Goal: Check status

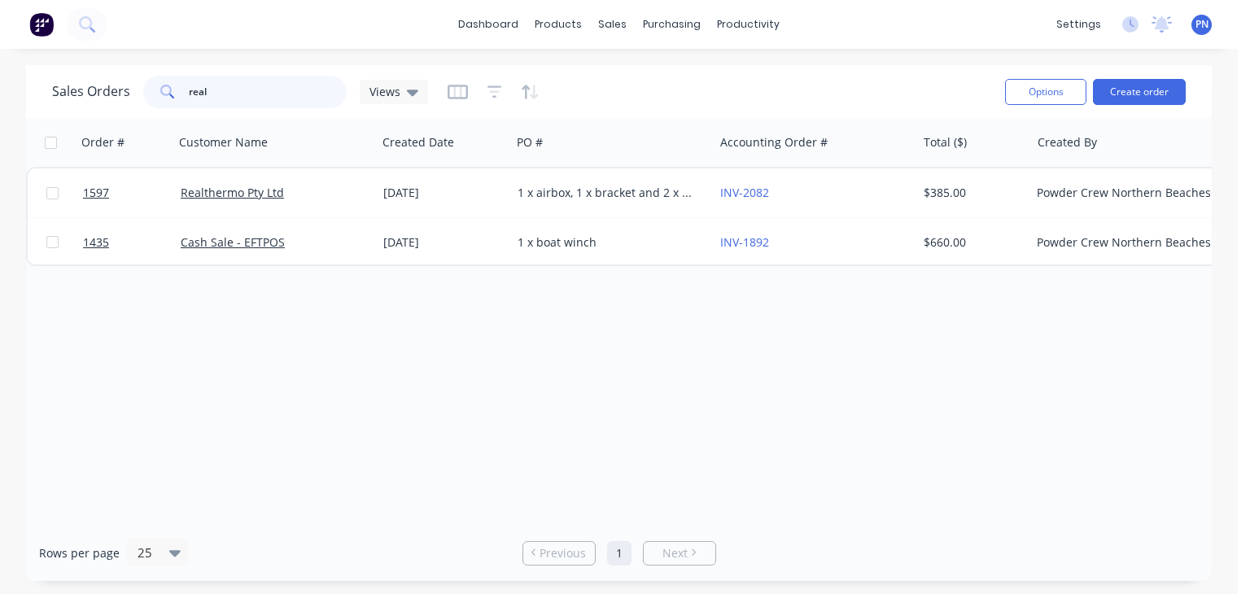
drag, startPoint x: 251, startPoint y: 90, endPoint x: 153, endPoint y: 90, distance: 98.4
click at [153, 90] on div "real" at bounding box center [244, 92] width 203 height 33
drag, startPoint x: 654, startPoint y: 83, endPoint x: 622, endPoint y: 81, distance: 31.8
click at [654, 83] on div "Sales Orders" at bounding box center [672, 78] width 67 height 15
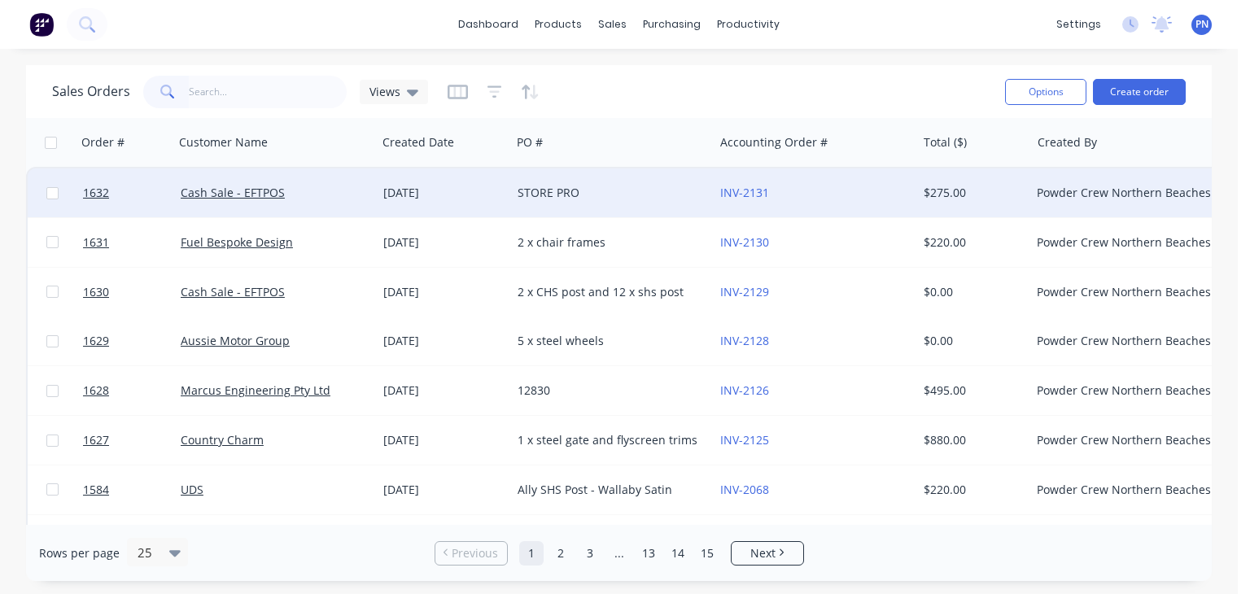
click at [606, 194] on div "STORE PRO" at bounding box center [607, 193] width 181 height 16
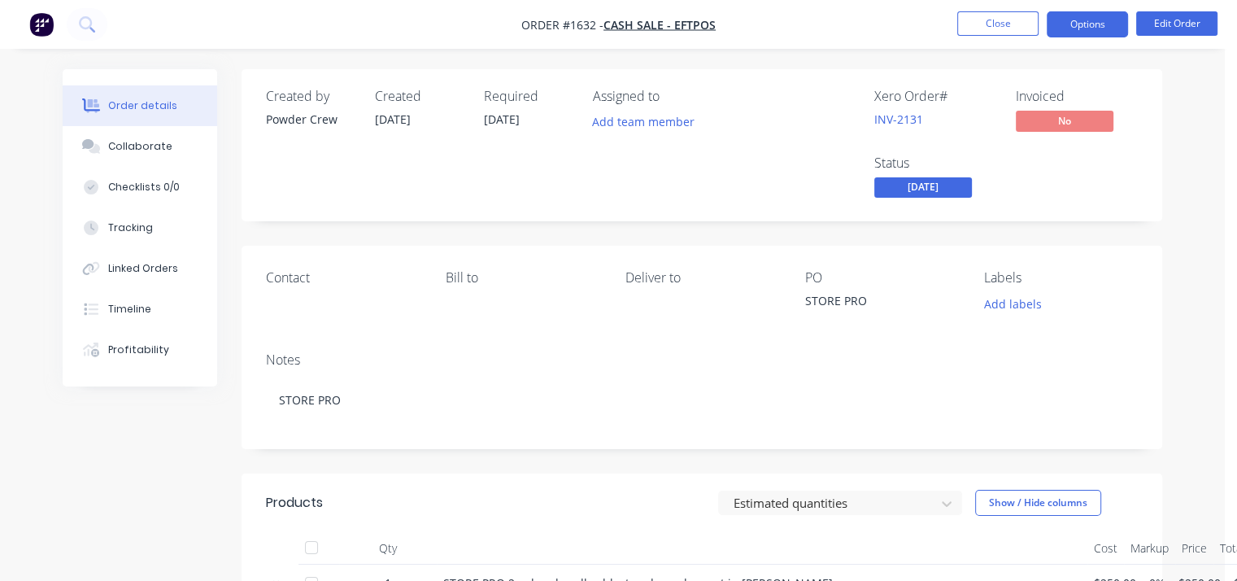
click at [1082, 32] on button "Options" at bounding box center [1087, 24] width 81 height 26
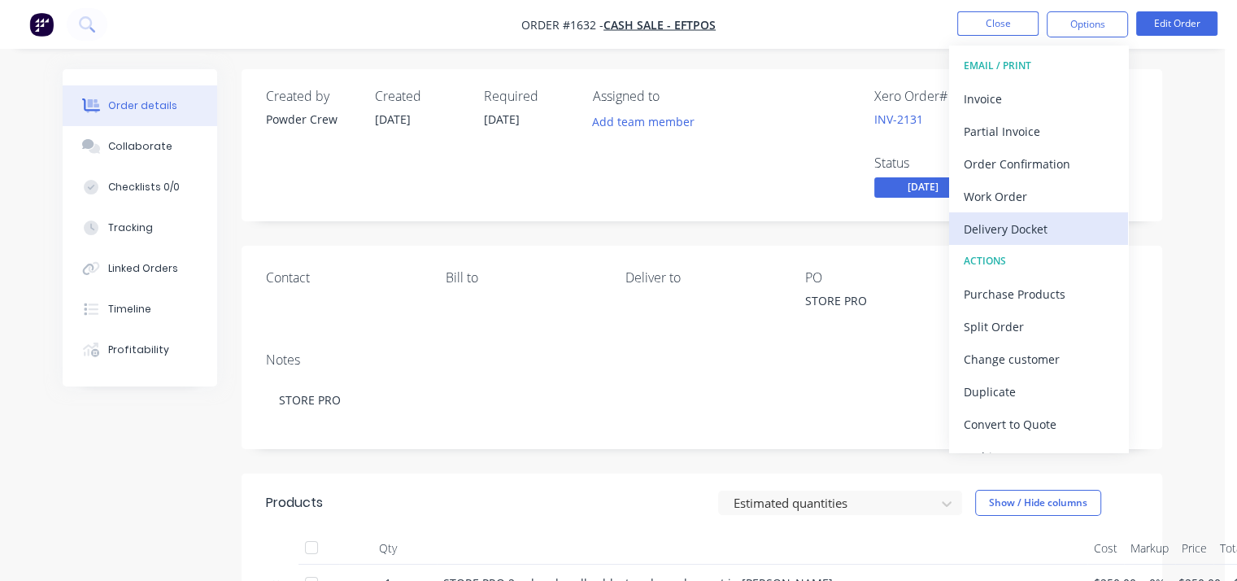
click at [1035, 229] on div "Delivery Docket" at bounding box center [1039, 229] width 150 height 24
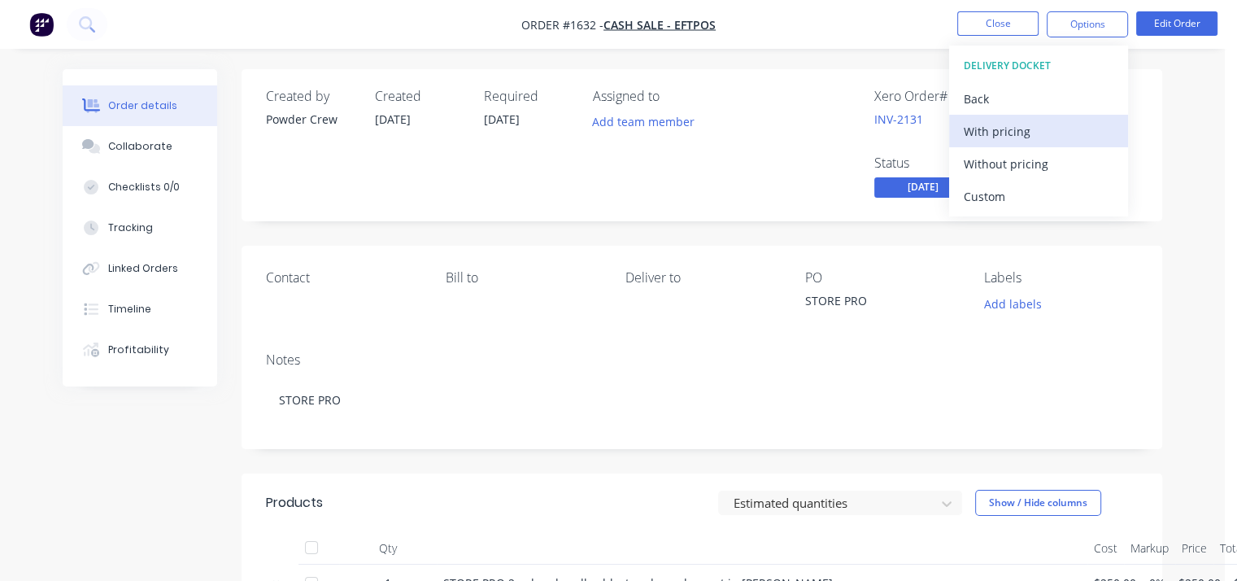
click at [1012, 129] on div "With pricing" at bounding box center [1039, 132] width 150 height 24
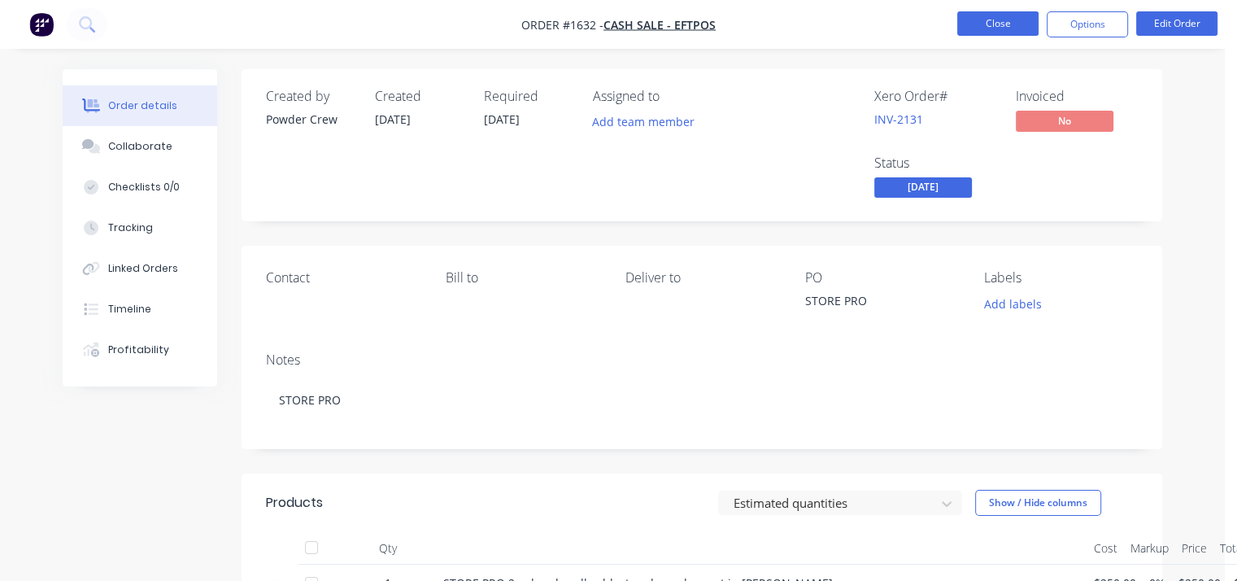
click at [1014, 25] on button "Close" at bounding box center [998, 23] width 81 height 24
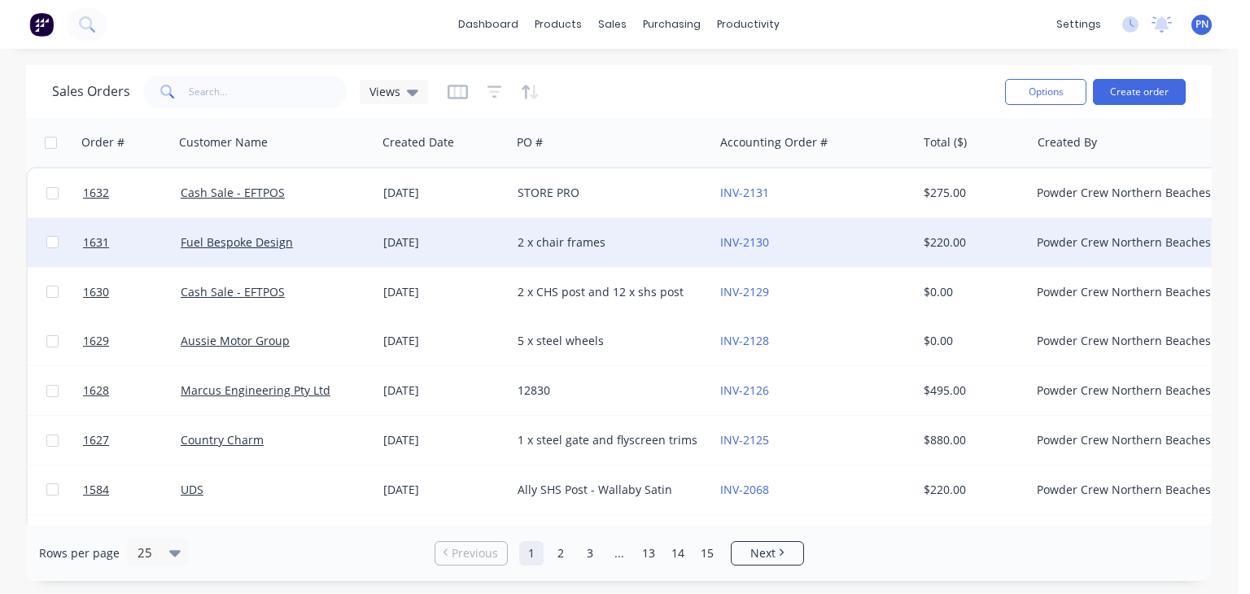
click at [663, 242] on div "2 x chair frames" at bounding box center [607, 242] width 181 height 16
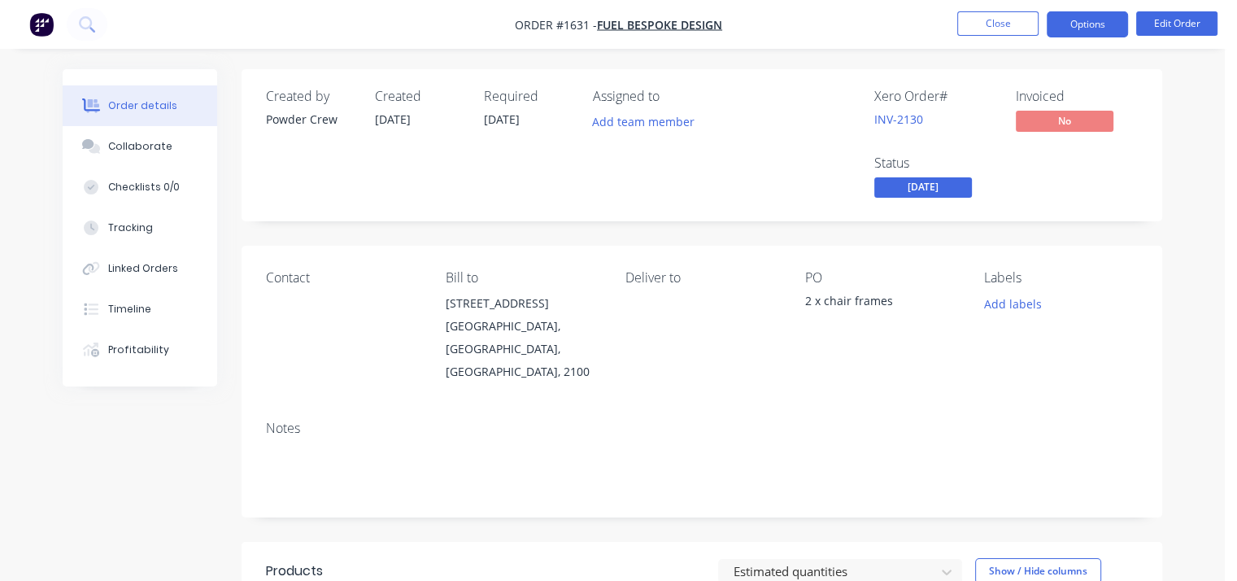
click at [1097, 26] on button "Options" at bounding box center [1087, 24] width 81 height 26
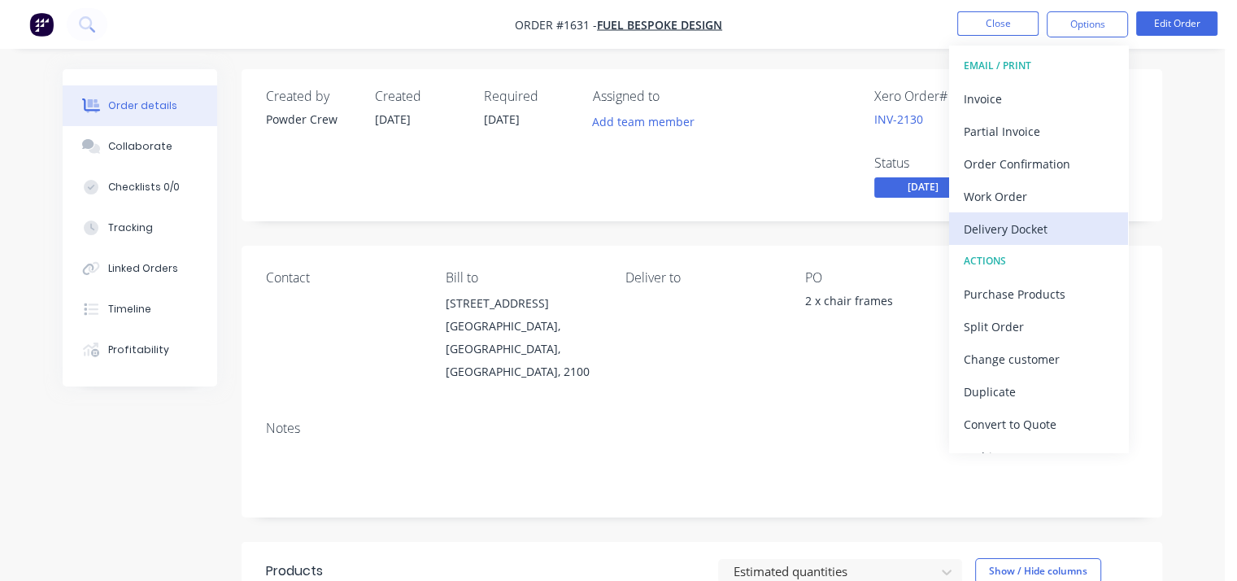
click at [1048, 228] on div "Delivery Docket" at bounding box center [1039, 229] width 150 height 24
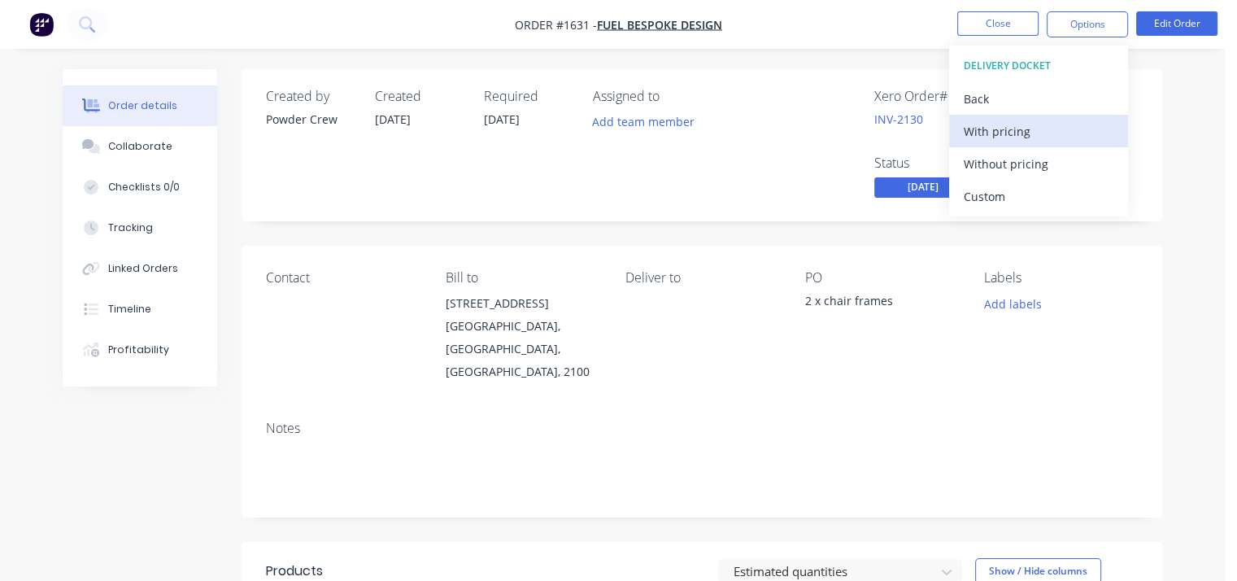
click at [1048, 130] on div "With pricing" at bounding box center [1039, 132] width 150 height 24
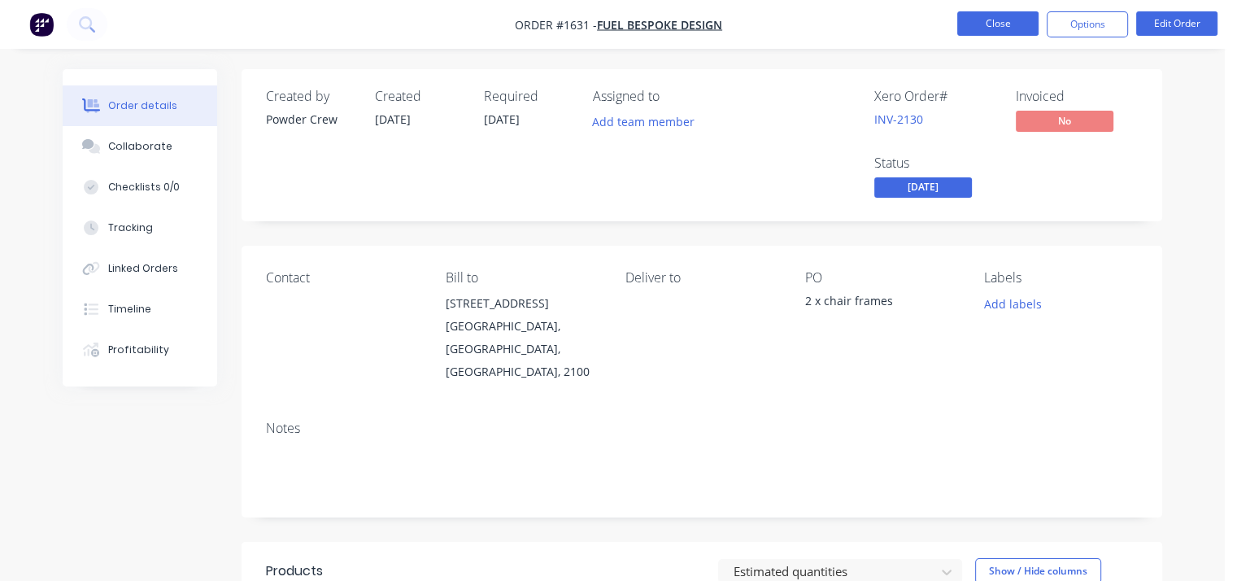
click at [991, 24] on button "Close" at bounding box center [998, 23] width 81 height 24
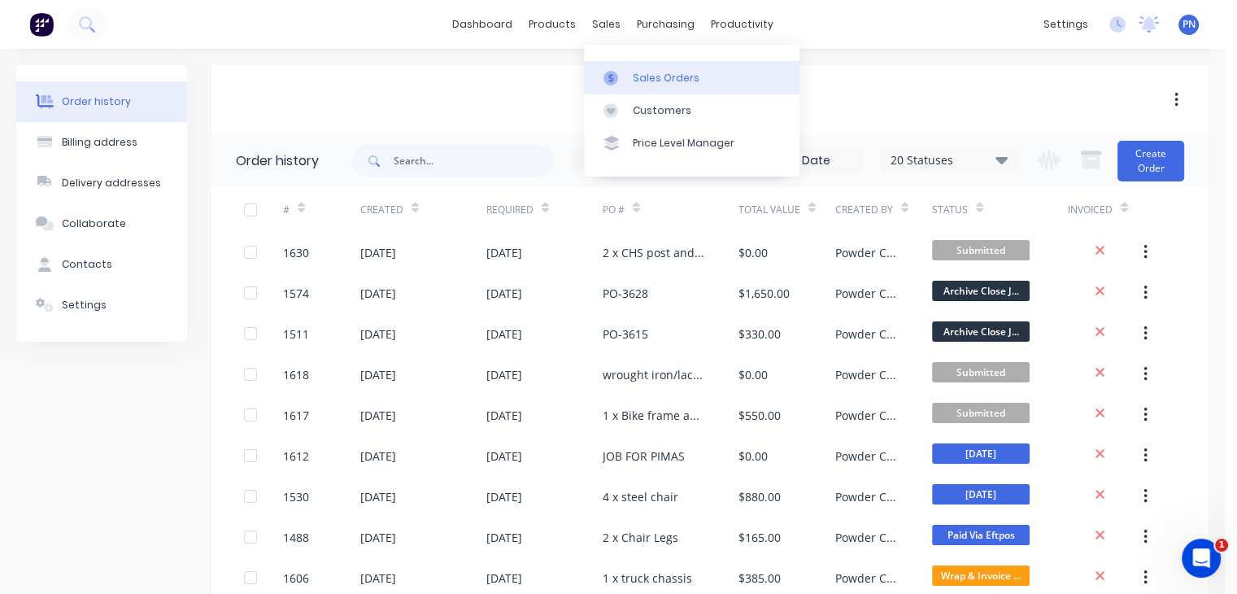
click at [645, 67] on link "Sales Orders" at bounding box center [692, 77] width 216 height 33
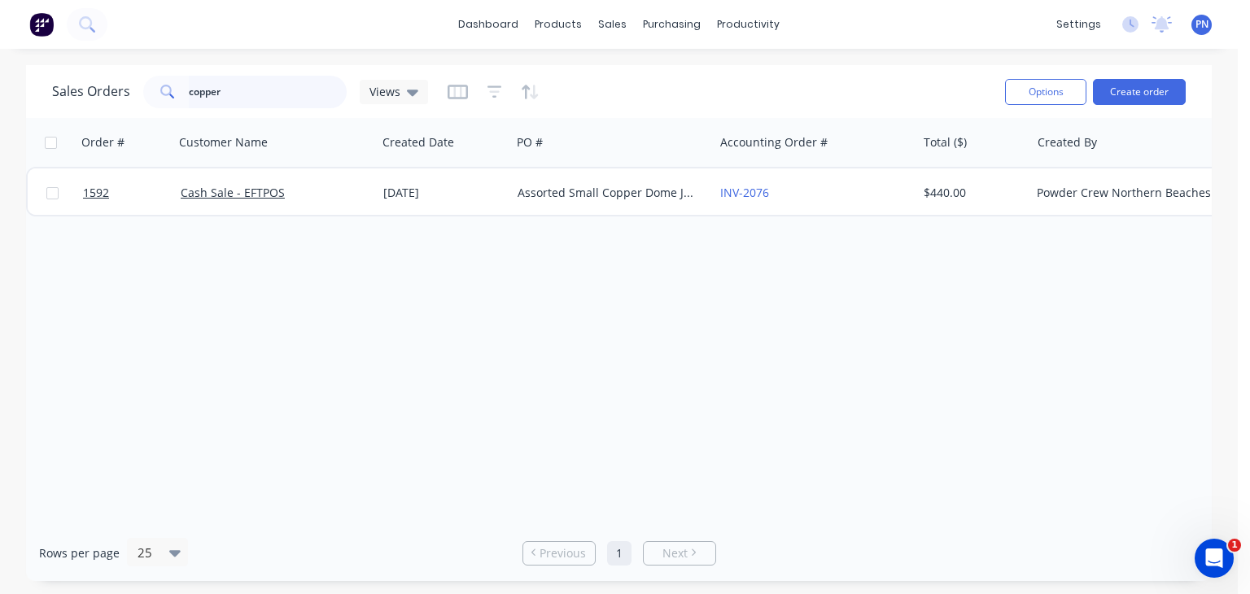
click at [229, 89] on input "copper" at bounding box center [268, 92] width 159 height 33
type input "auto"
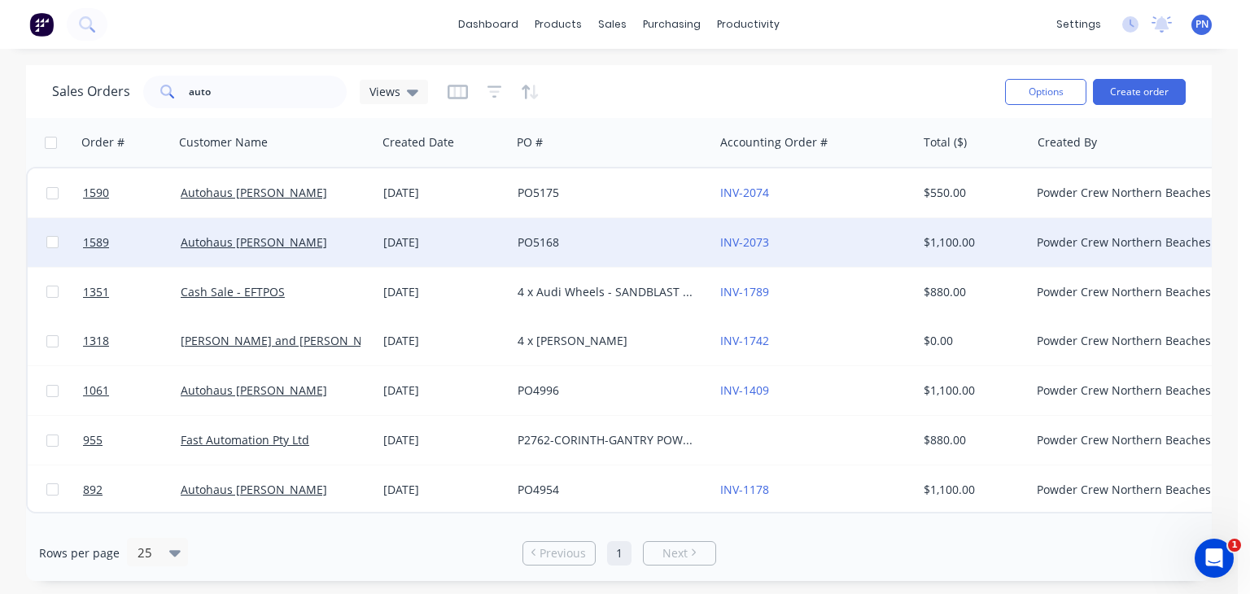
click at [353, 242] on div "Autohaus [PERSON_NAME]" at bounding box center [271, 242] width 181 height 16
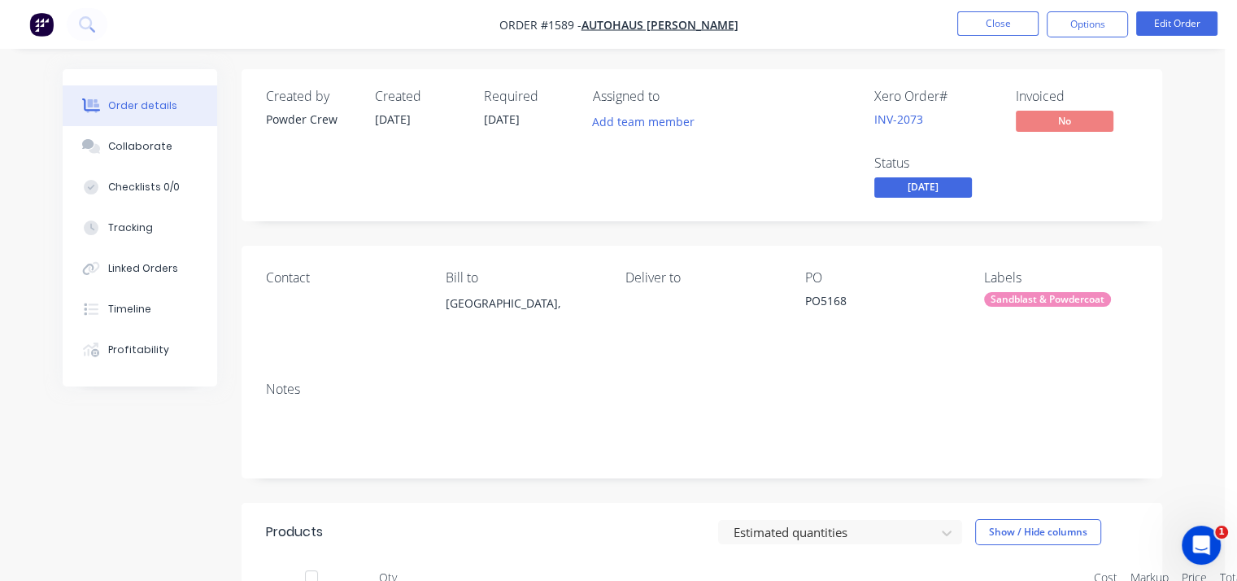
click at [941, 181] on span "[DATE]" at bounding box center [924, 187] width 98 height 20
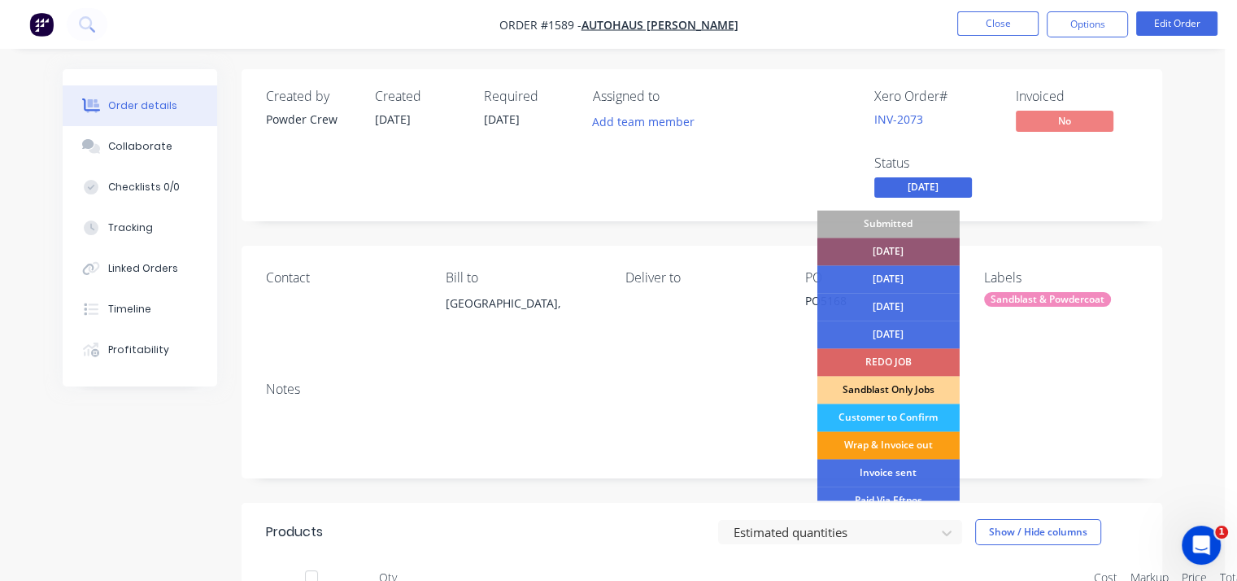
click at [892, 448] on div "Wrap & Invoice out" at bounding box center [889, 445] width 142 height 28
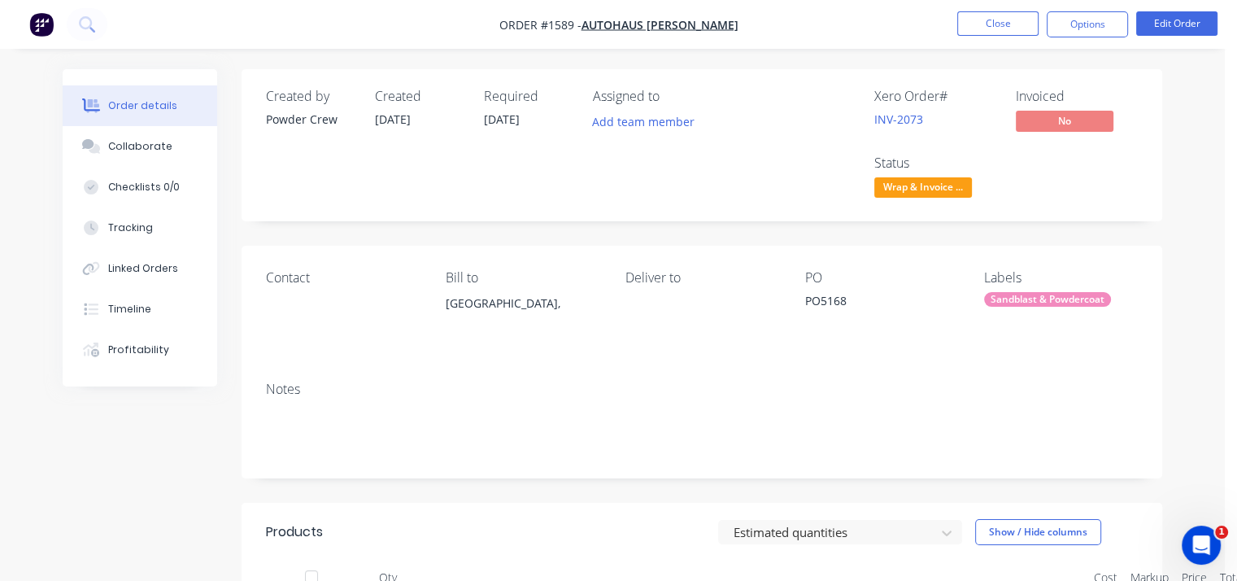
click at [1143, 172] on div "Created by Powder Crew Created [DATE] Required [DATE] Assigned to Add team memb…" at bounding box center [702, 145] width 921 height 152
click at [1021, 33] on button "Close" at bounding box center [998, 23] width 81 height 24
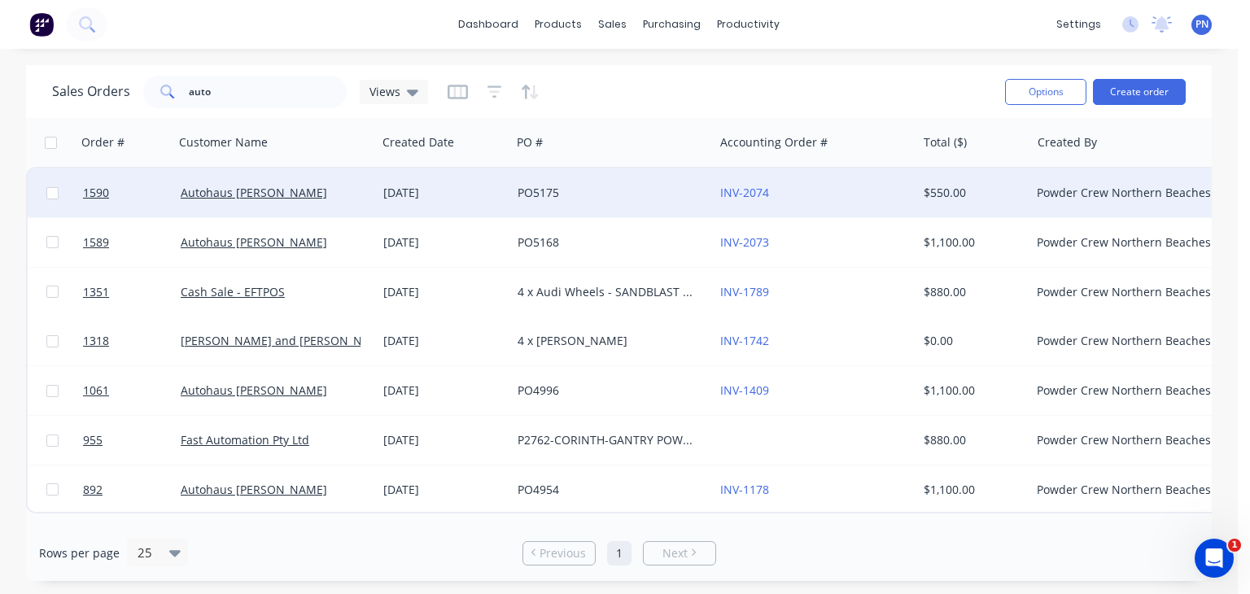
click at [630, 194] on div "PO5175" at bounding box center [607, 193] width 181 height 16
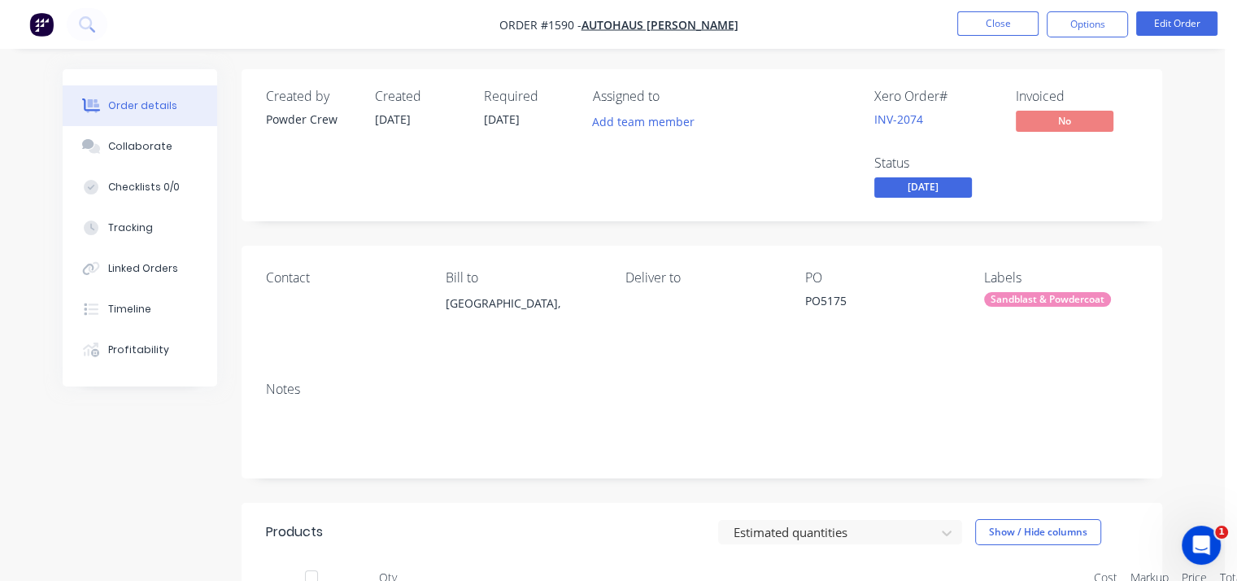
click at [949, 190] on span "[DATE]" at bounding box center [924, 187] width 98 height 20
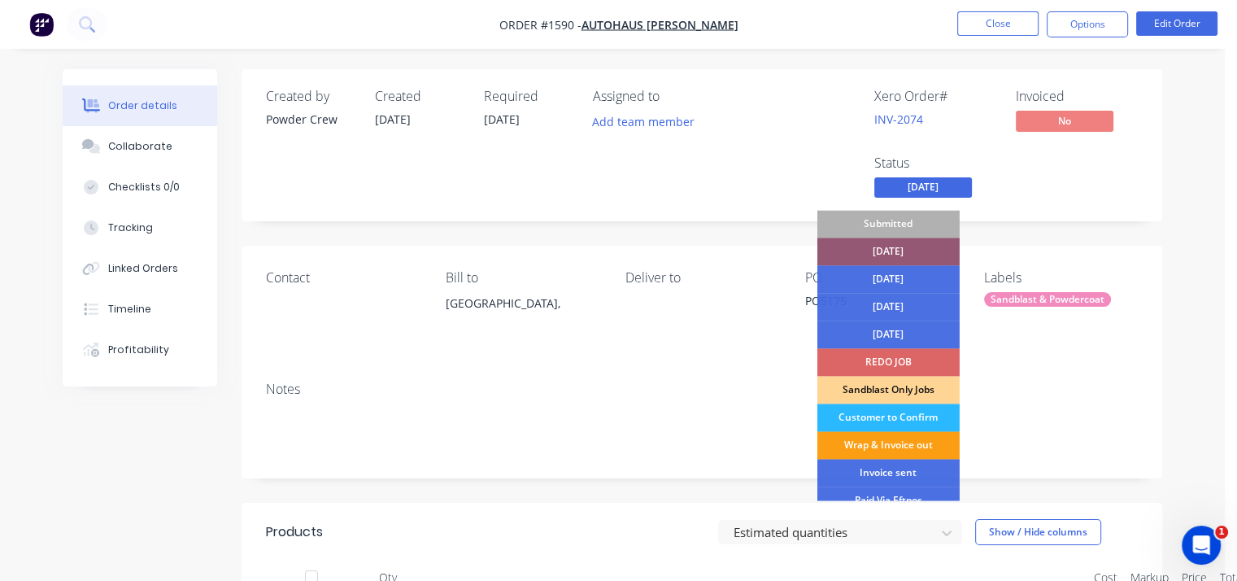
click at [905, 447] on div "Wrap & Invoice out" at bounding box center [889, 445] width 142 height 28
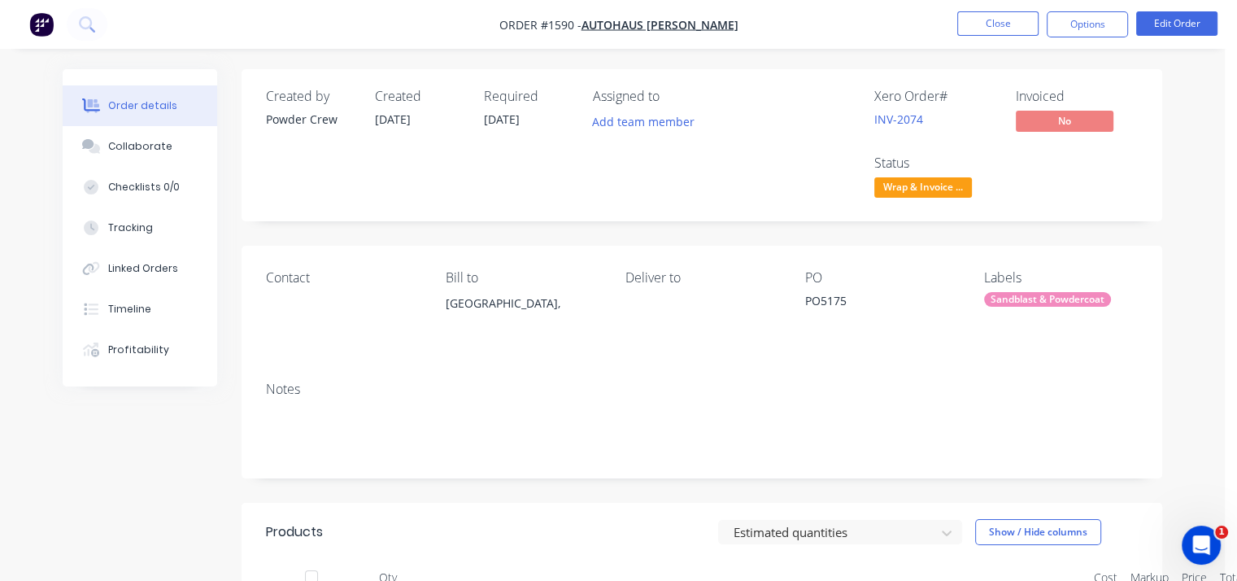
click at [1167, 382] on div "Order details Collaborate Checklists 0/0 Tracking Linked Orders Timeline Profit…" at bounding box center [612, 497] width 1133 height 857
click at [990, 14] on button "Close" at bounding box center [998, 23] width 81 height 24
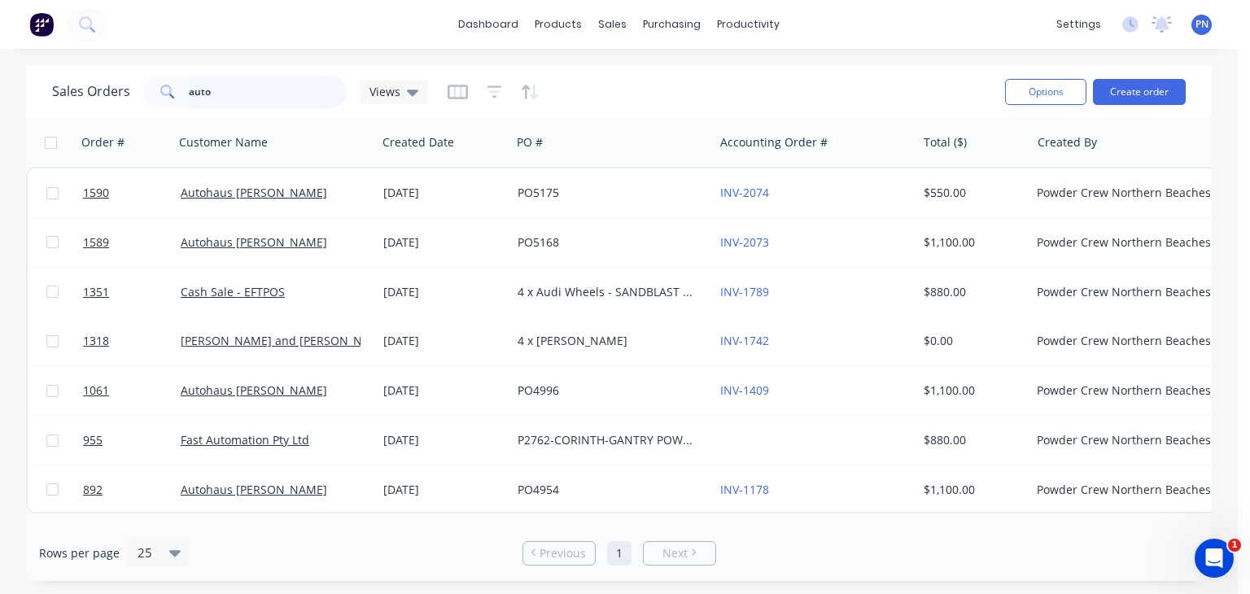
click at [283, 83] on input "auto" at bounding box center [268, 92] width 159 height 33
click at [281, 87] on input "auto" at bounding box center [268, 92] width 159 height 33
type input "baresque"
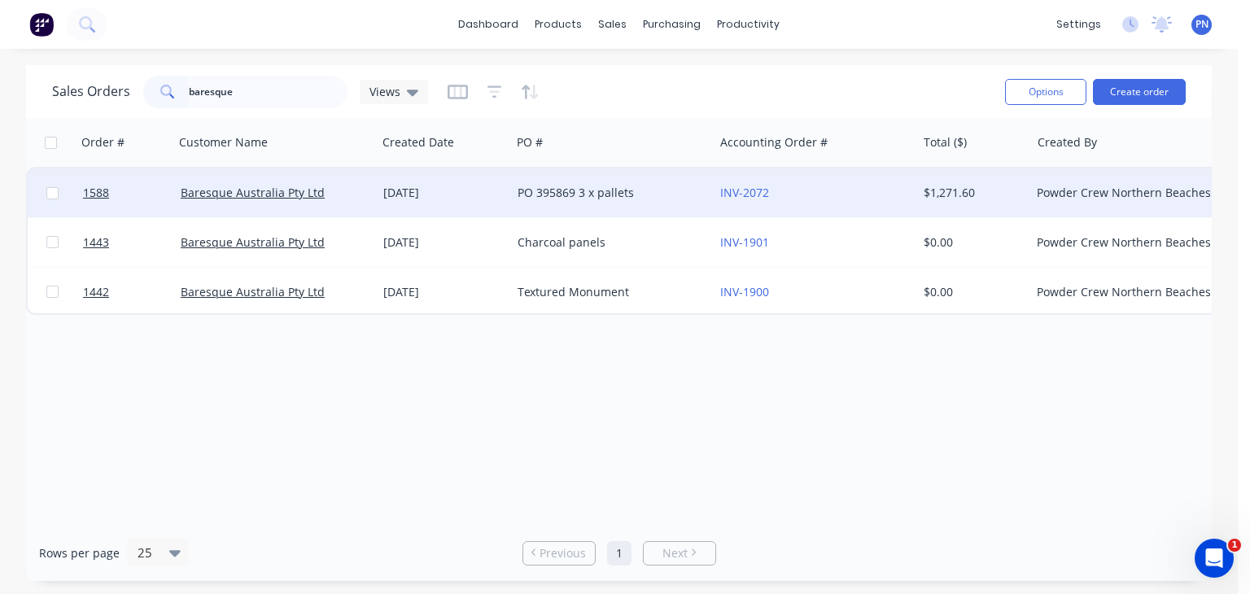
click at [504, 192] on div "[DATE]" at bounding box center [443, 193] width 121 height 16
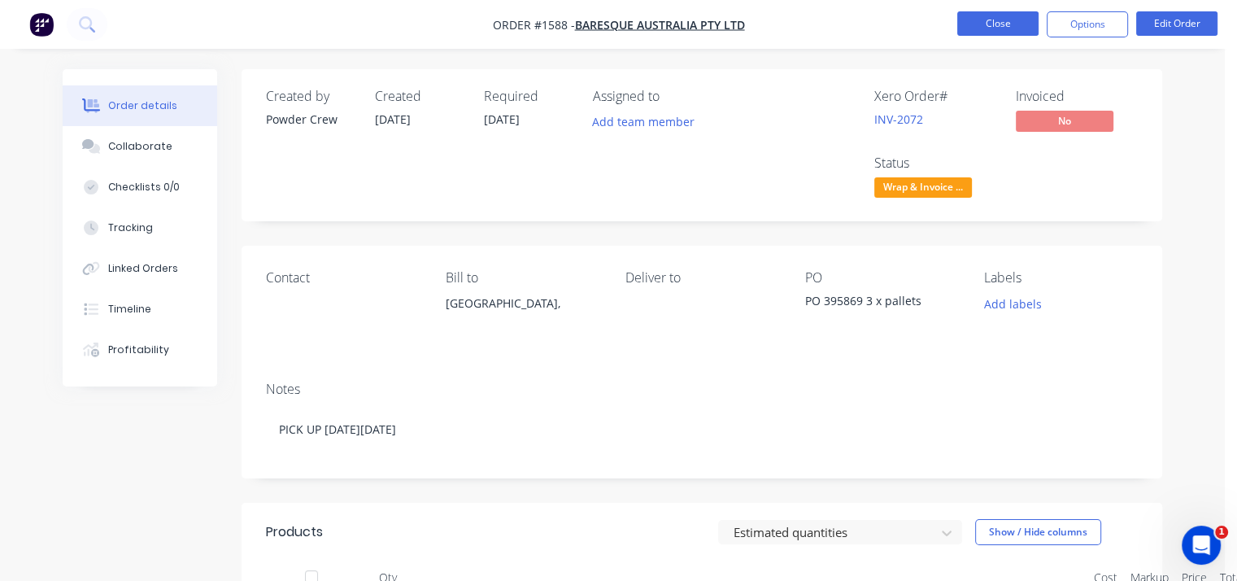
click at [1011, 24] on button "Close" at bounding box center [998, 23] width 81 height 24
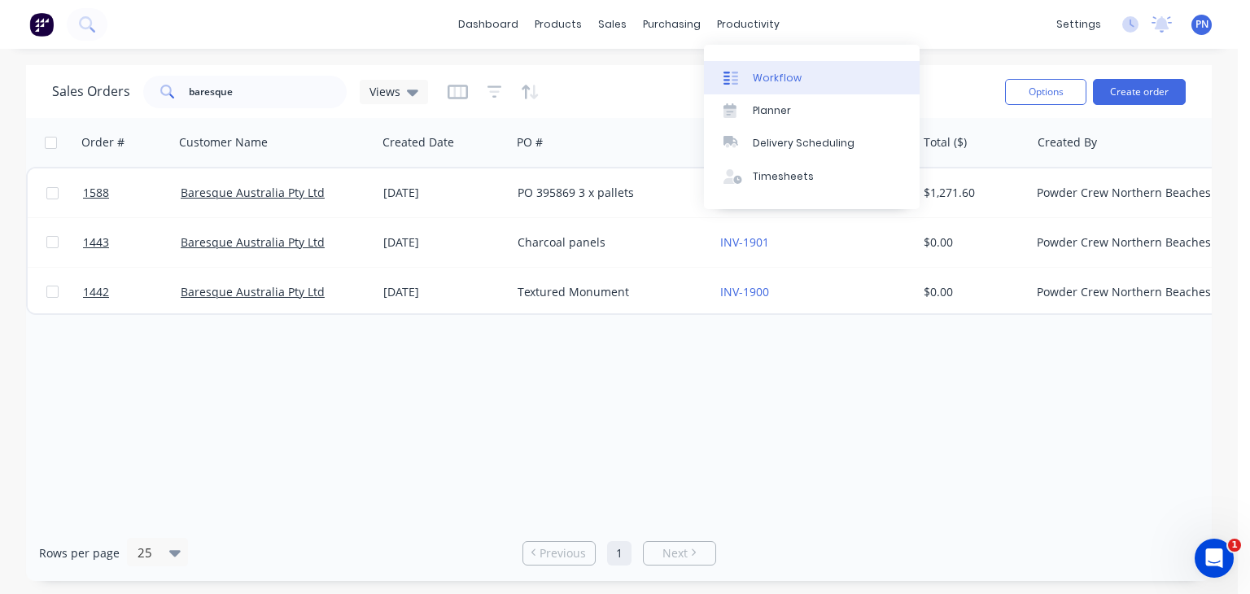
click at [771, 76] on div "Workflow" at bounding box center [777, 78] width 49 height 15
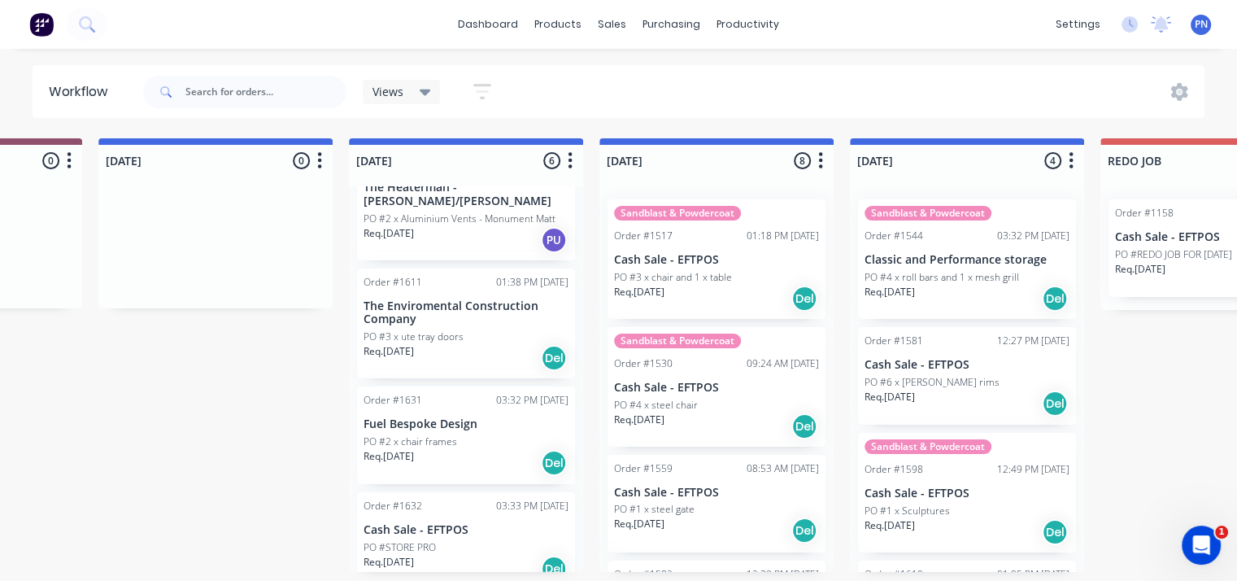
scroll to position [288, 0]
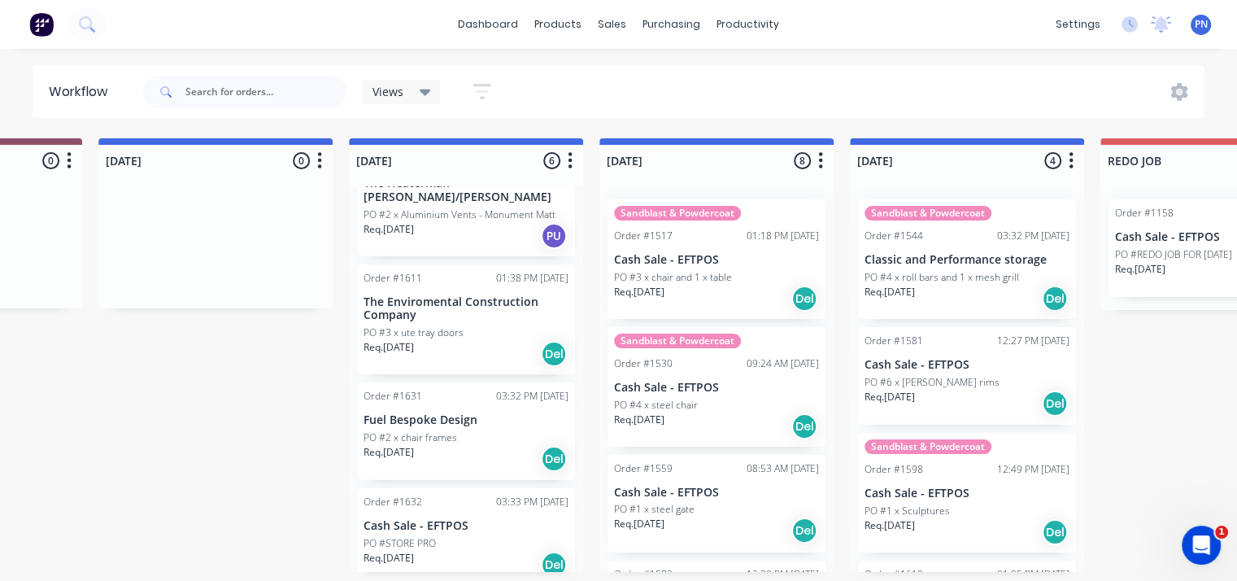
click at [449, 536] on div "PO #STORE PRO" at bounding box center [466, 543] width 205 height 15
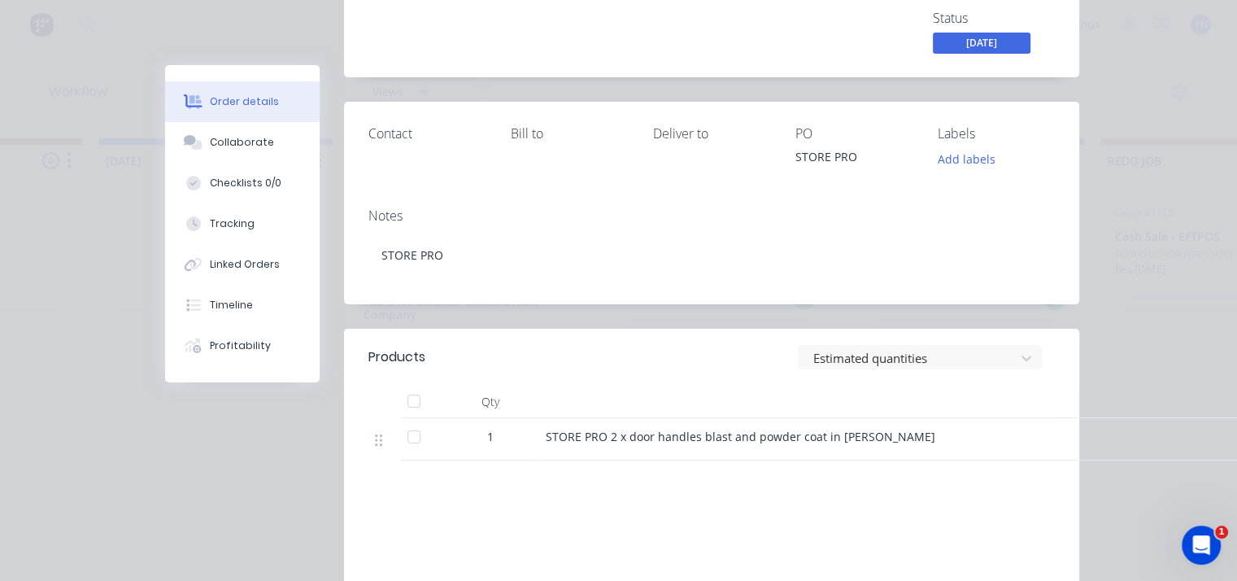
scroll to position [464, 0]
